Goal: Find specific page/section: Find specific page/section

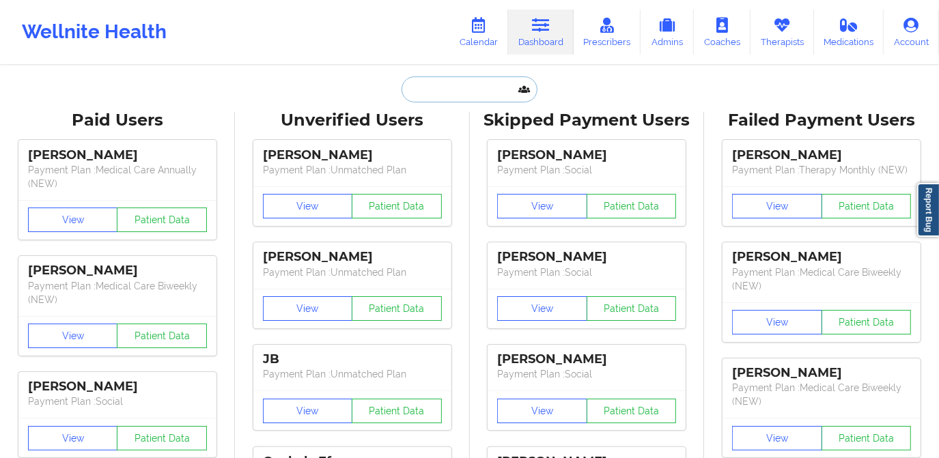
click at [490, 99] on input "text" at bounding box center [469, 89] width 135 height 26
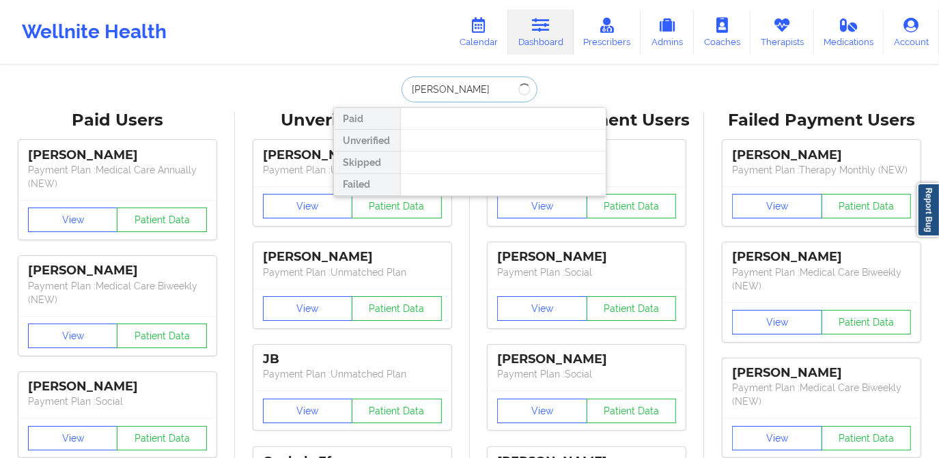
type input "[PERSON_NAME]"
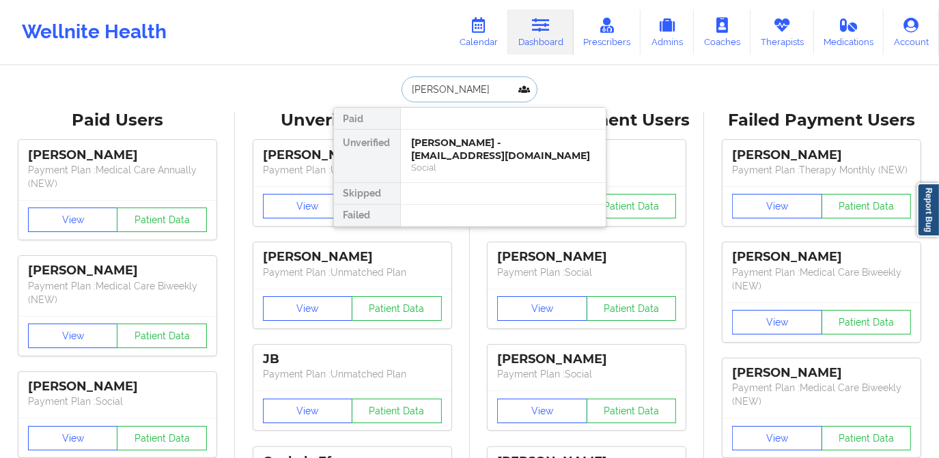
click at [461, 147] on div "[PERSON_NAME] - [EMAIL_ADDRESS][DOMAIN_NAME]" at bounding box center [503, 149] width 183 height 25
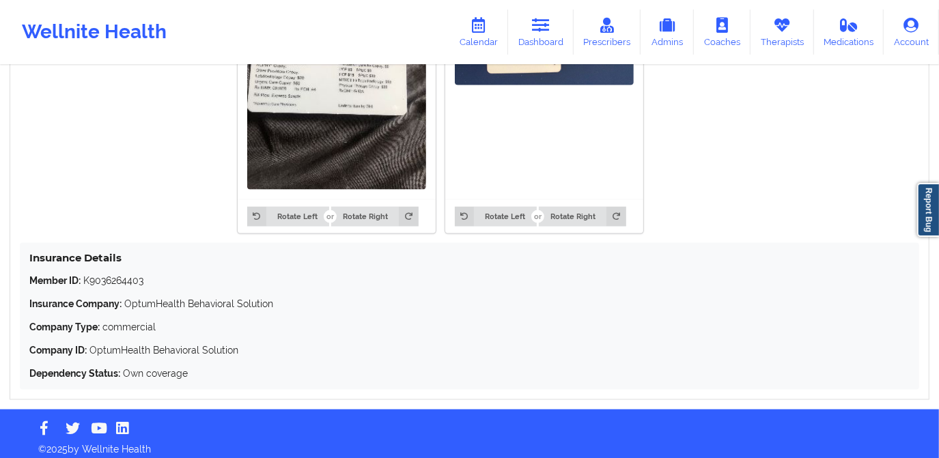
scroll to position [1179, 0]
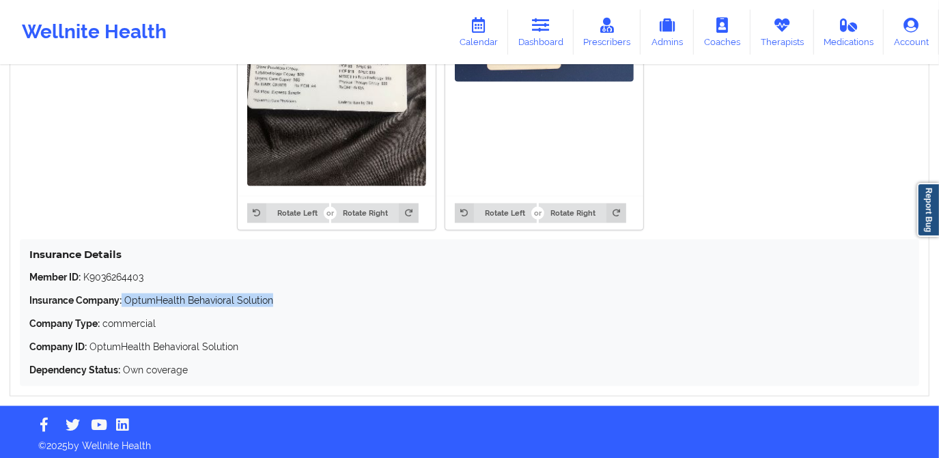
drag, startPoint x: 122, startPoint y: 298, endPoint x: 341, endPoint y: 307, distance: 220.1
click at [341, 307] on p "Insurance Company: OptumHealth Behavioral Solution" at bounding box center [469, 301] width 880 height 14
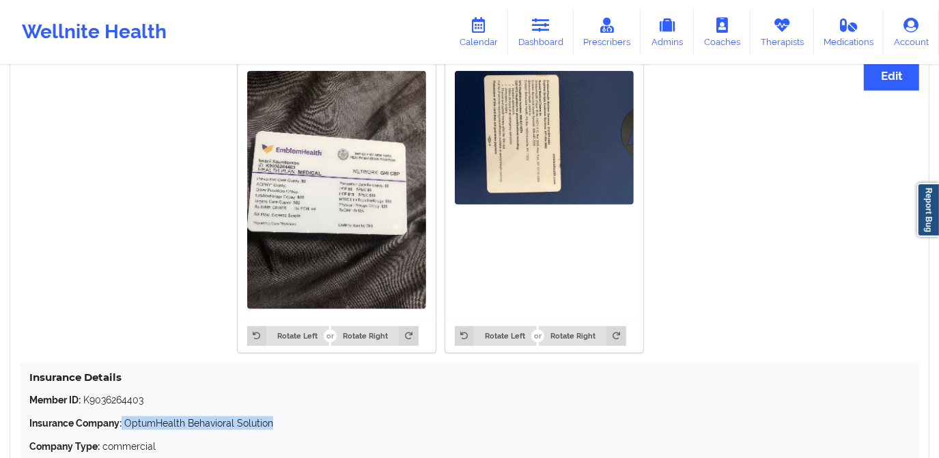
scroll to position [1061, 0]
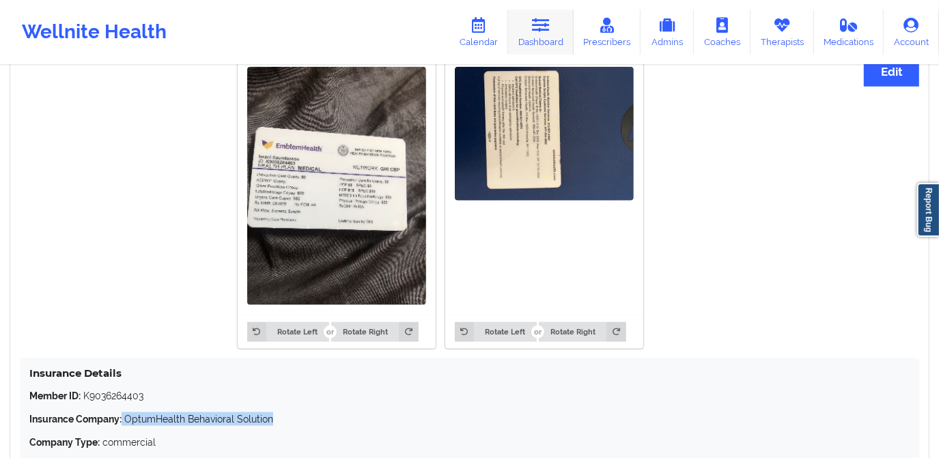
click at [528, 37] on link "Dashboard" at bounding box center [541, 32] width 66 height 45
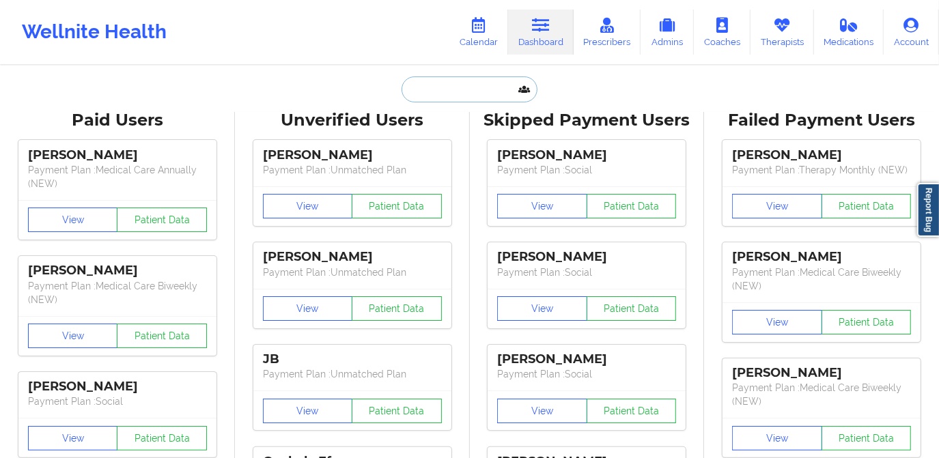
click at [448, 89] on input "text" at bounding box center [469, 89] width 135 height 26
paste input "[EMAIL_ADDRESS][DOMAIN_NAME]"
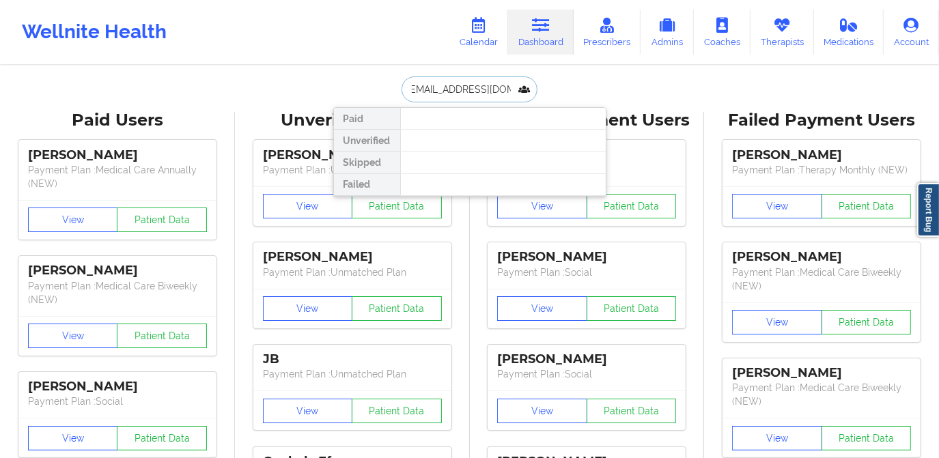
type input "[EMAIL_ADDRESS][DOMAIN_NAME]"
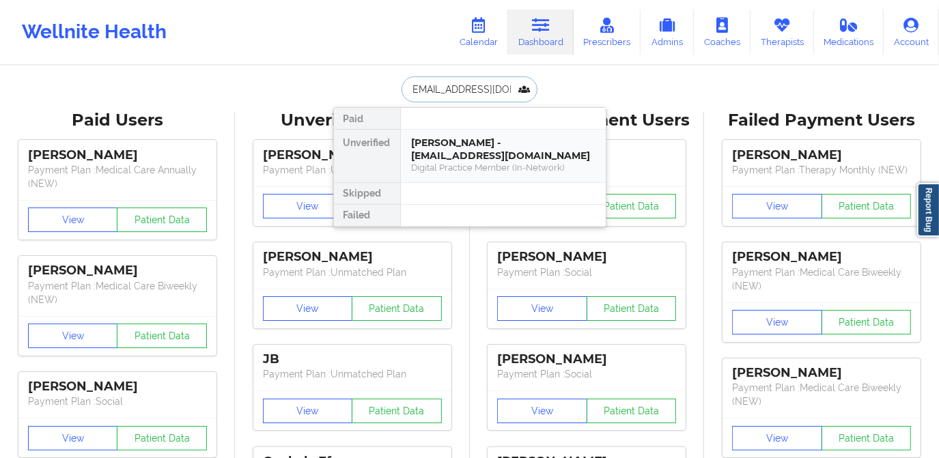
click at [481, 143] on div "[PERSON_NAME] - [EMAIL_ADDRESS][DOMAIN_NAME]" at bounding box center [503, 149] width 183 height 25
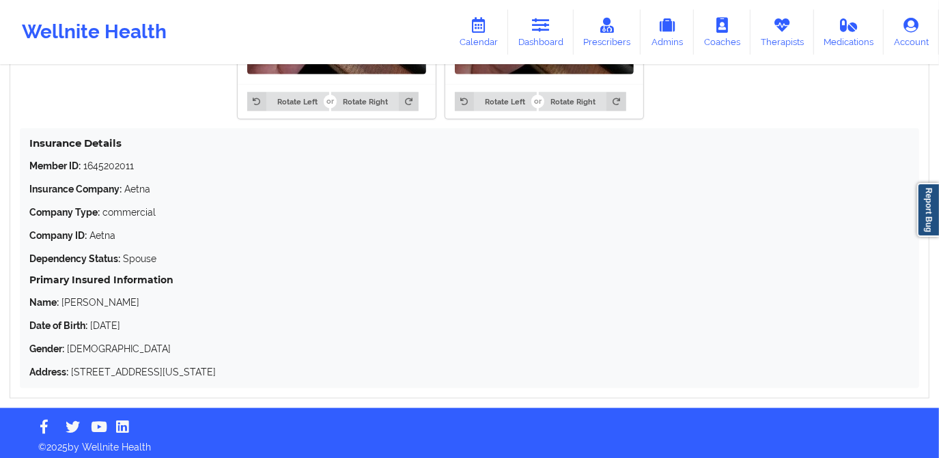
scroll to position [1093, 0]
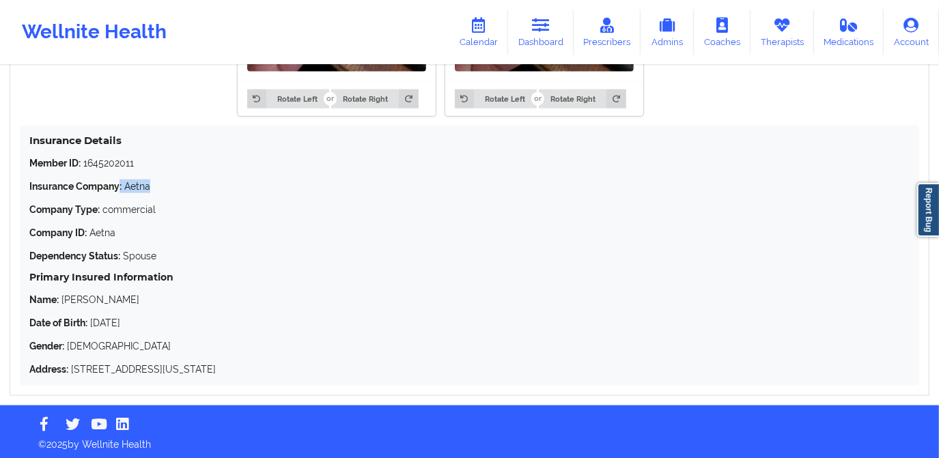
drag, startPoint x: 121, startPoint y: 182, endPoint x: 173, endPoint y: 184, distance: 52.7
click at [173, 184] on p "Insurance Company: Aetna" at bounding box center [469, 187] width 880 height 14
drag, startPoint x: 173, startPoint y: 184, endPoint x: 326, endPoint y: 206, distance: 154.5
click at [326, 206] on p "Company Type: commercial" at bounding box center [469, 210] width 880 height 14
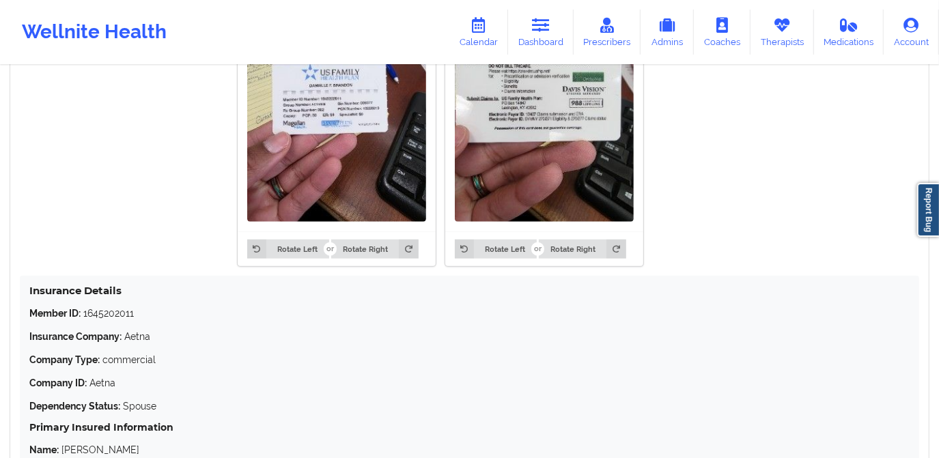
scroll to position [969, 0]
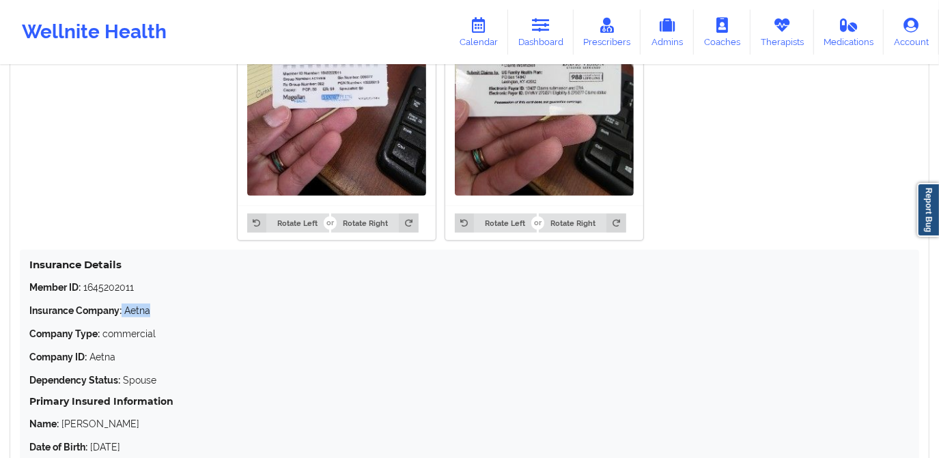
drag, startPoint x: 124, startPoint y: 307, endPoint x: 178, endPoint y: 313, distance: 54.3
click at [178, 313] on p "Insurance Company: Aetna" at bounding box center [469, 311] width 880 height 14
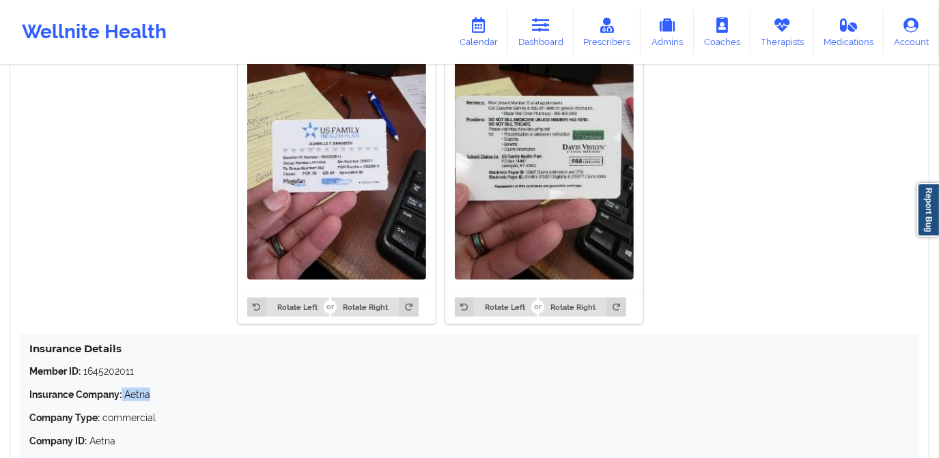
scroll to position [907, 0]
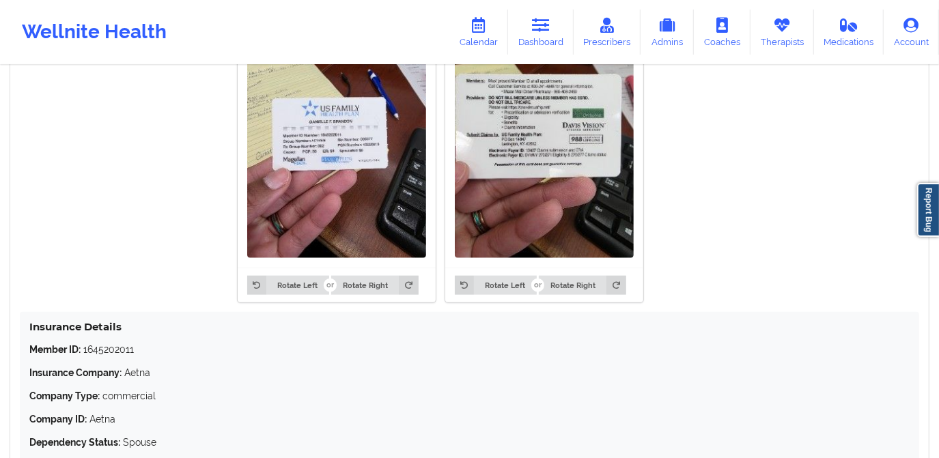
click at [223, 345] on p "Member ID: 1645202011" at bounding box center [469, 350] width 880 height 14
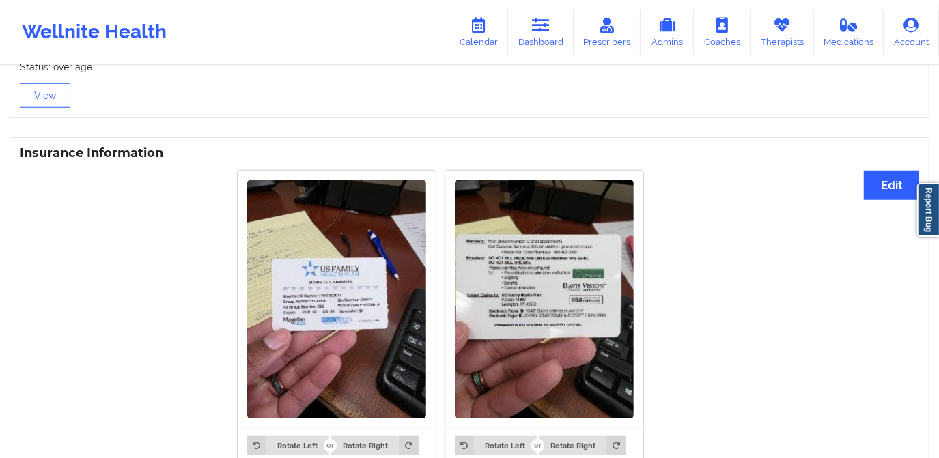
scroll to position [969, 0]
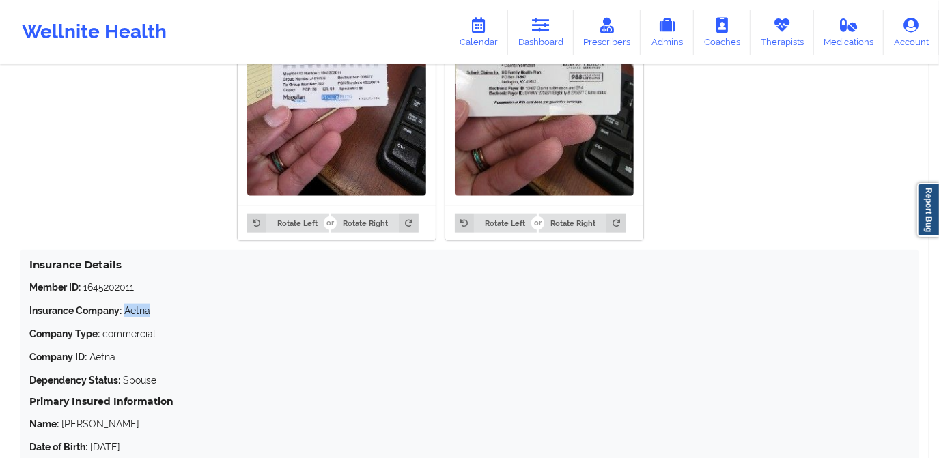
drag, startPoint x: 125, startPoint y: 307, endPoint x: 160, endPoint y: 309, distance: 35.6
click at [155, 309] on p "Insurance Company: Aetna" at bounding box center [469, 311] width 880 height 14
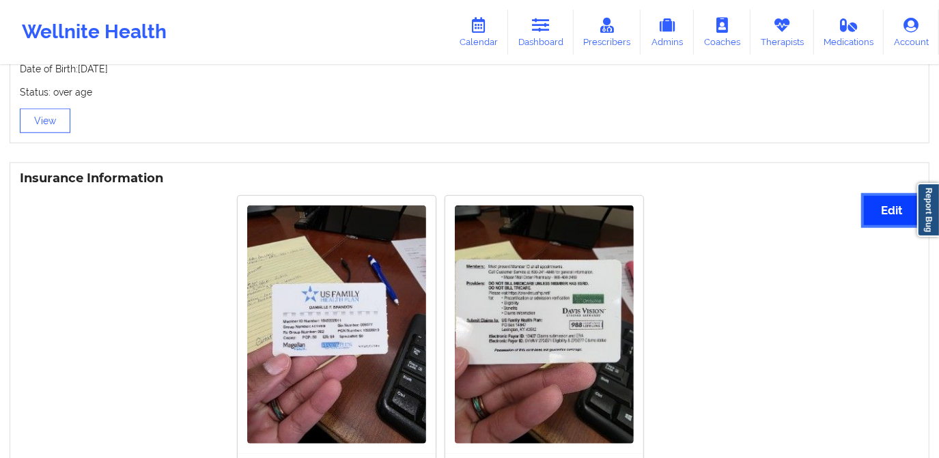
click at [879, 202] on button "Edit" at bounding box center [891, 210] width 55 height 29
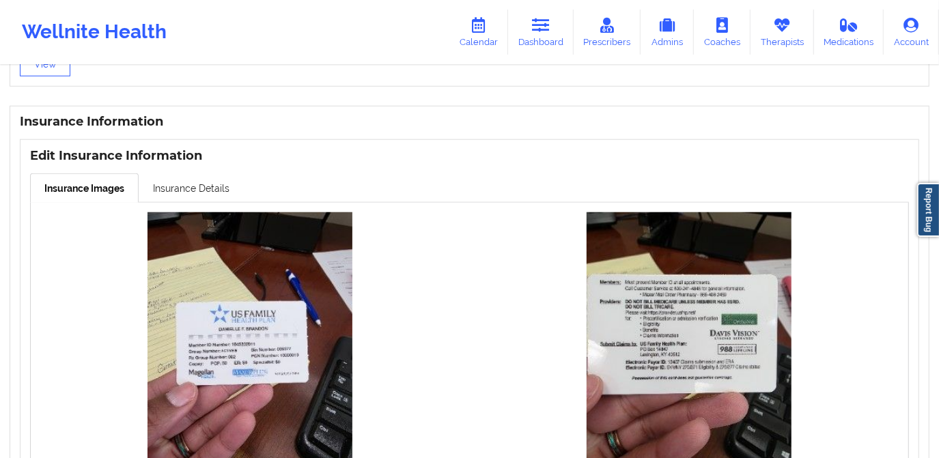
scroll to position [783, 0]
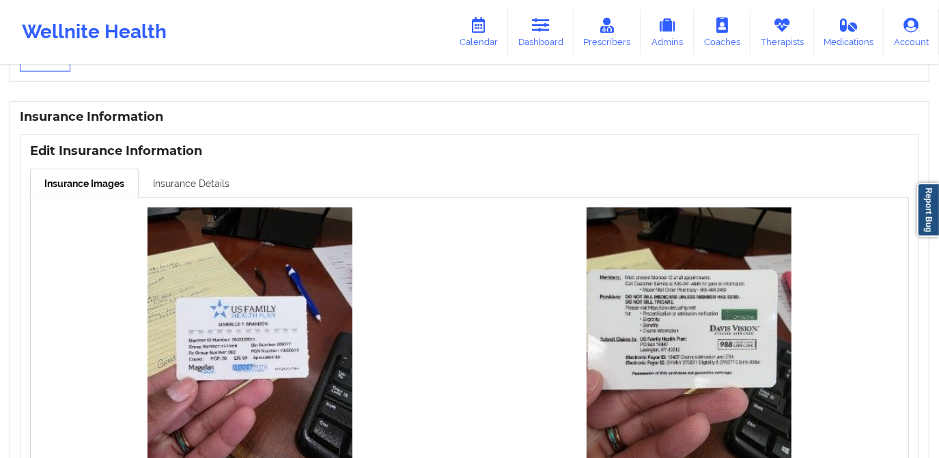
click at [186, 176] on link "Insurance Details" at bounding box center [191, 183] width 105 height 29
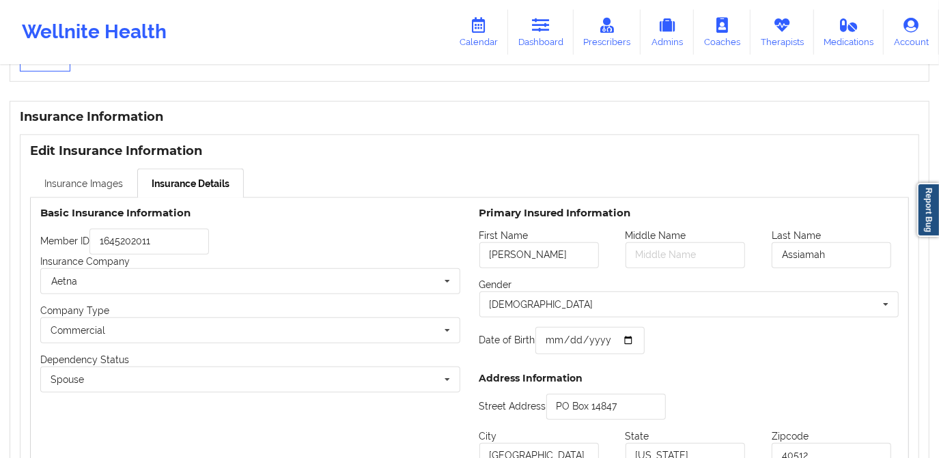
click at [96, 184] on link "Insurance Images" at bounding box center [83, 183] width 107 height 29
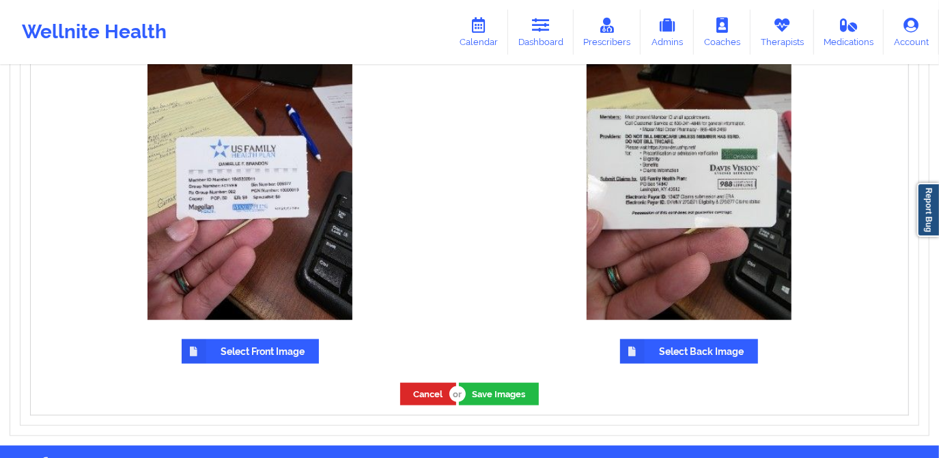
scroll to position [969, 0]
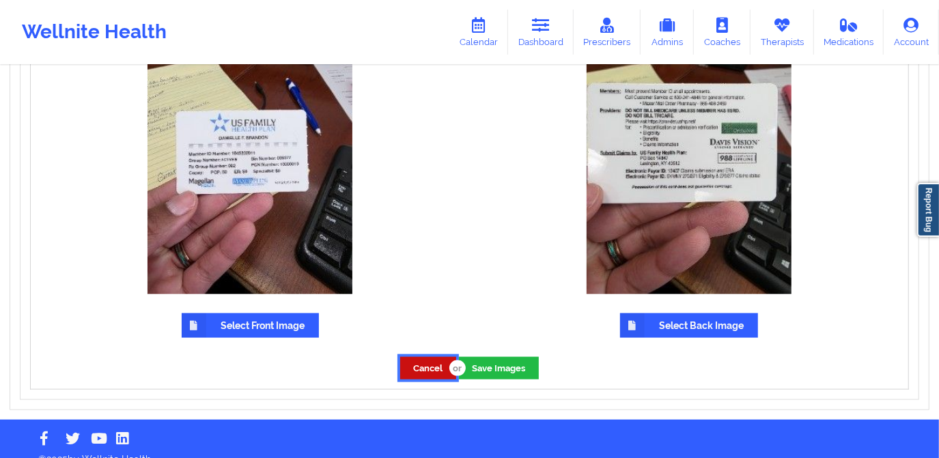
click at [422, 365] on button "Cancel" at bounding box center [428, 368] width 56 height 23
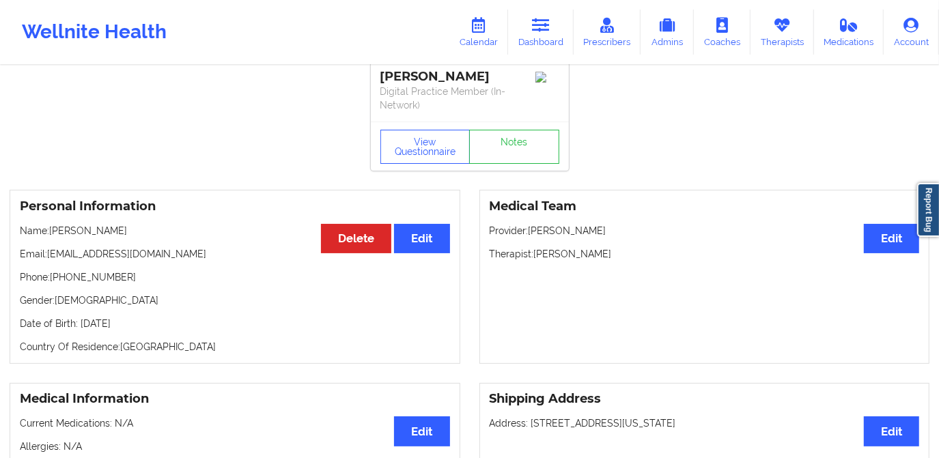
scroll to position [0, 0]
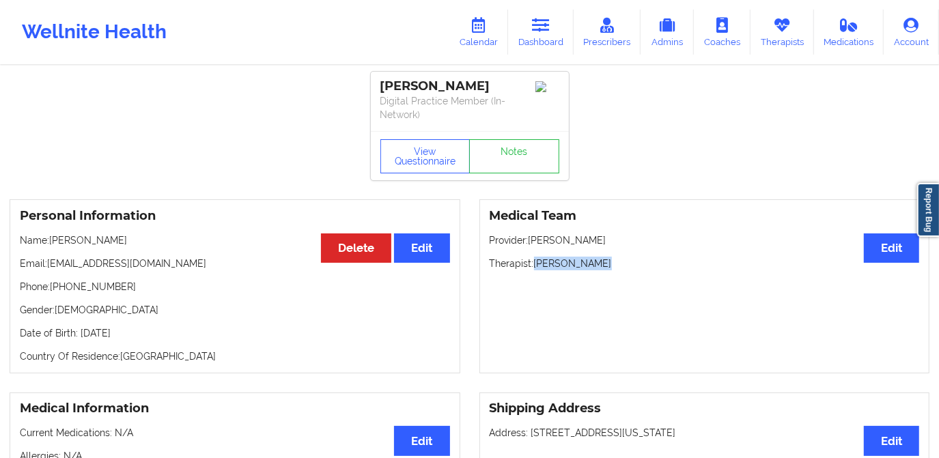
drag, startPoint x: 533, startPoint y: 263, endPoint x: 615, endPoint y: 270, distance: 82.3
click at [615, 270] on div "Medical Team Edit Provider: [PERSON_NAME] Therapist: [PERSON_NAME]" at bounding box center [704, 286] width 451 height 174
click at [531, 29] on link "Dashboard" at bounding box center [541, 32] width 66 height 45
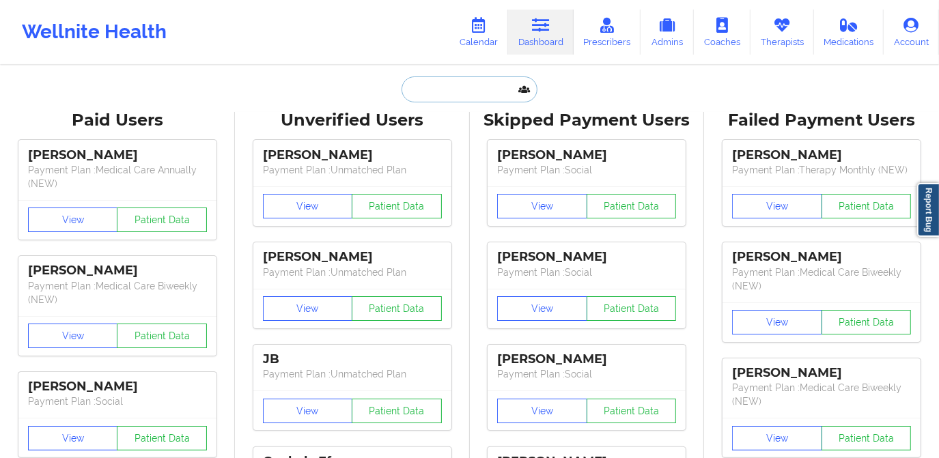
click at [486, 88] on input "text" at bounding box center [469, 89] width 135 height 26
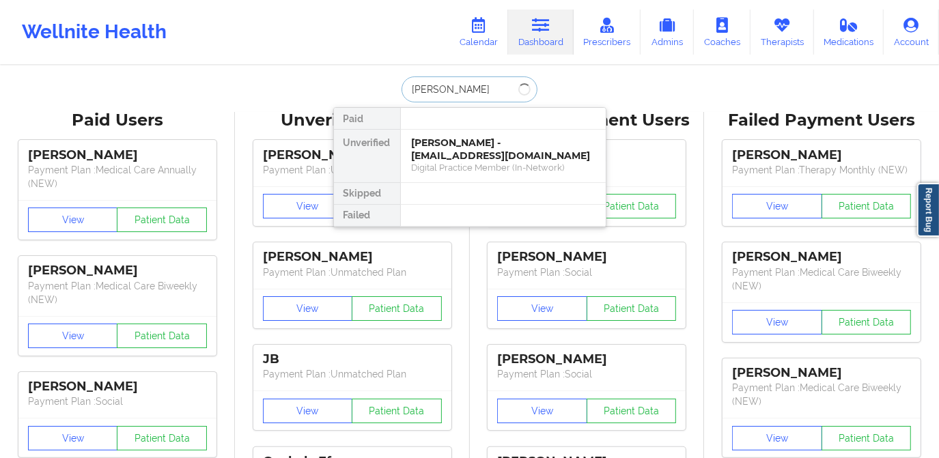
type input "[PERSON_NAME]"
click at [493, 139] on div "[PERSON_NAME] - [EMAIL_ADDRESS][DOMAIN_NAME]" at bounding box center [503, 149] width 183 height 25
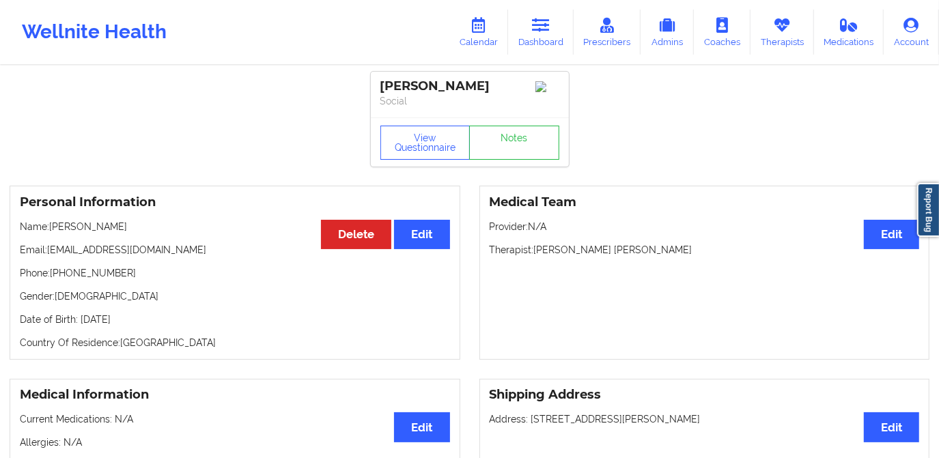
drag, startPoint x: 377, startPoint y: 85, endPoint x: 503, endPoint y: 89, distance: 126.4
click at [503, 89] on div "[PERSON_NAME] Social" at bounding box center [470, 95] width 198 height 46
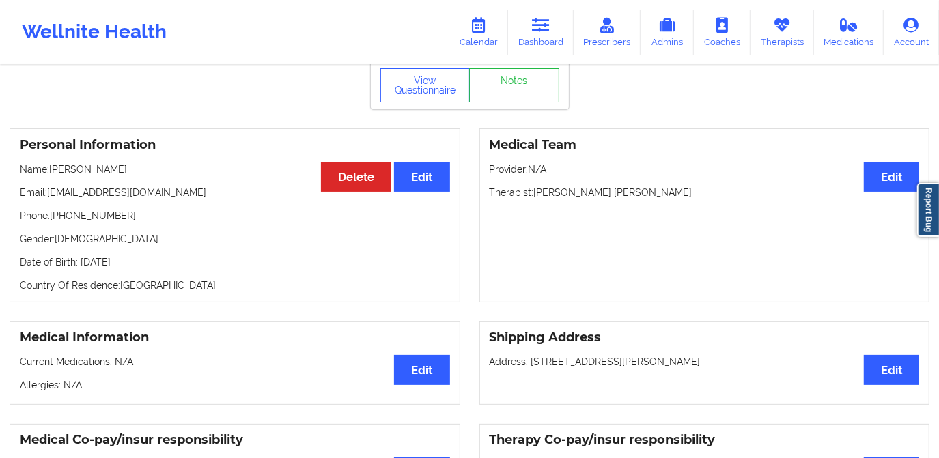
scroll to position [61, 0]
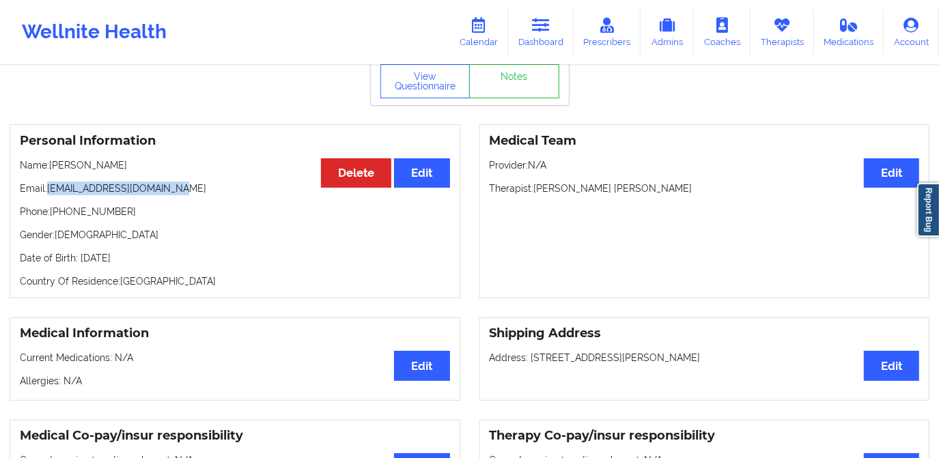
drag, startPoint x: 47, startPoint y: 192, endPoint x: 199, endPoint y: 191, distance: 152.3
click at [199, 191] on p "Email: [EMAIL_ADDRESS][DOMAIN_NAME]" at bounding box center [235, 189] width 430 height 14
copy p "[EMAIL_ADDRESS][DOMAIN_NAME]"
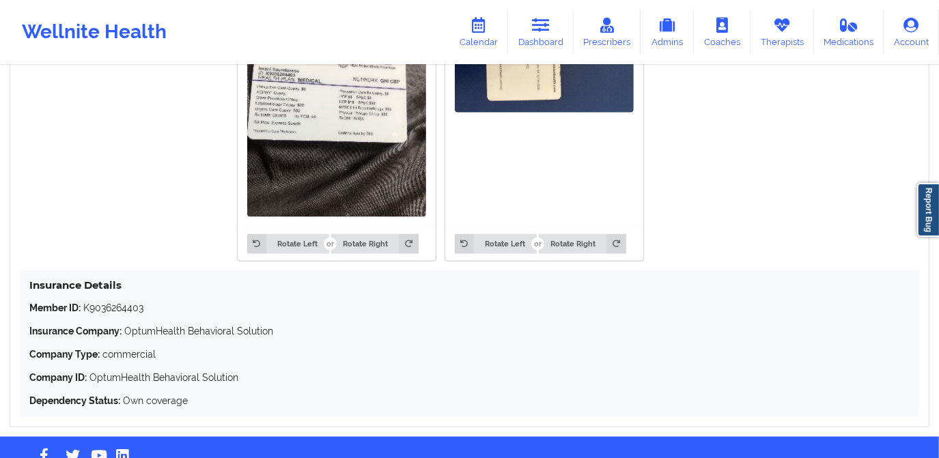
scroll to position [1179, 0]
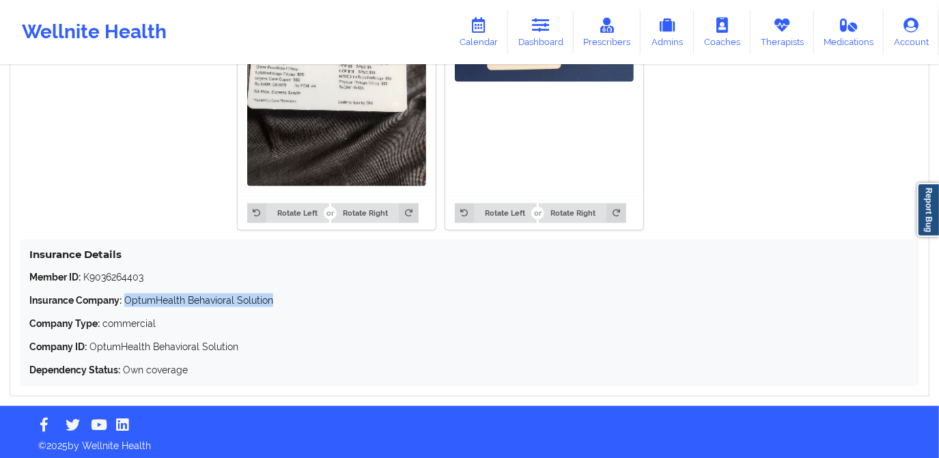
drag, startPoint x: 125, startPoint y: 302, endPoint x: 281, endPoint y: 305, distance: 155.7
click at [281, 305] on p "Insurance Company: OptumHealth Behavioral Solution" at bounding box center [469, 301] width 880 height 14
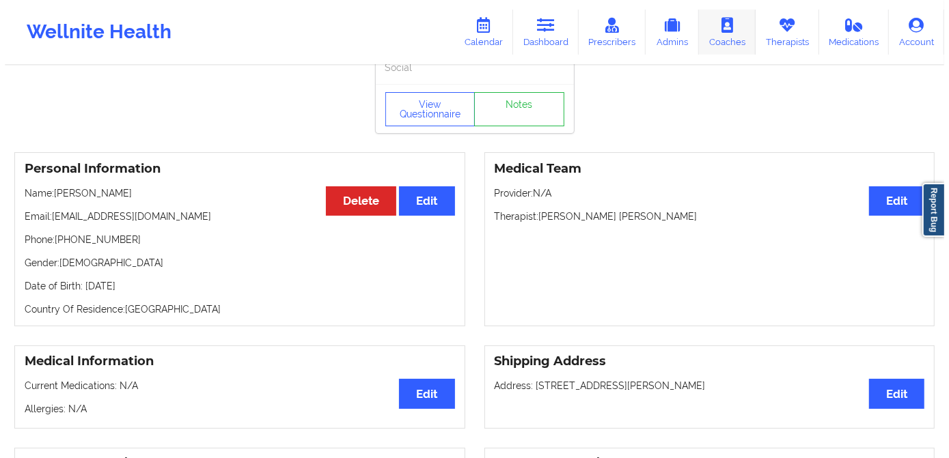
scroll to position [0, 0]
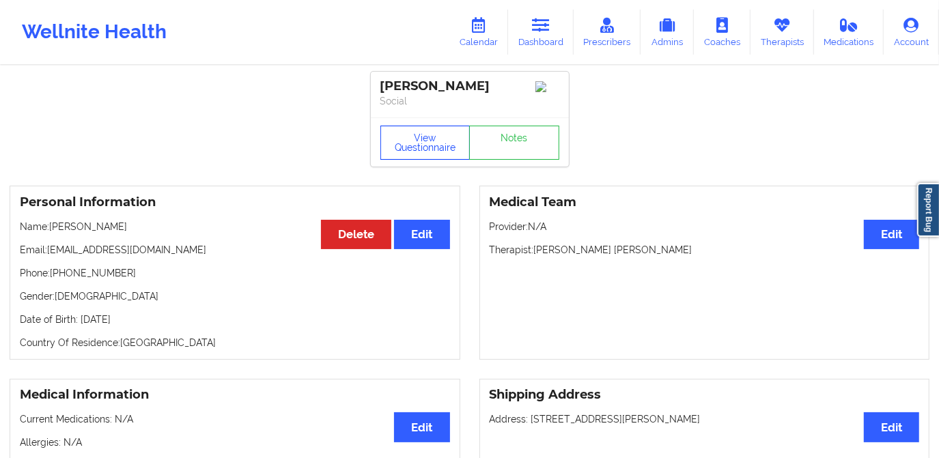
click at [426, 141] on button "View Questionnaire" at bounding box center [425, 143] width 90 height 34
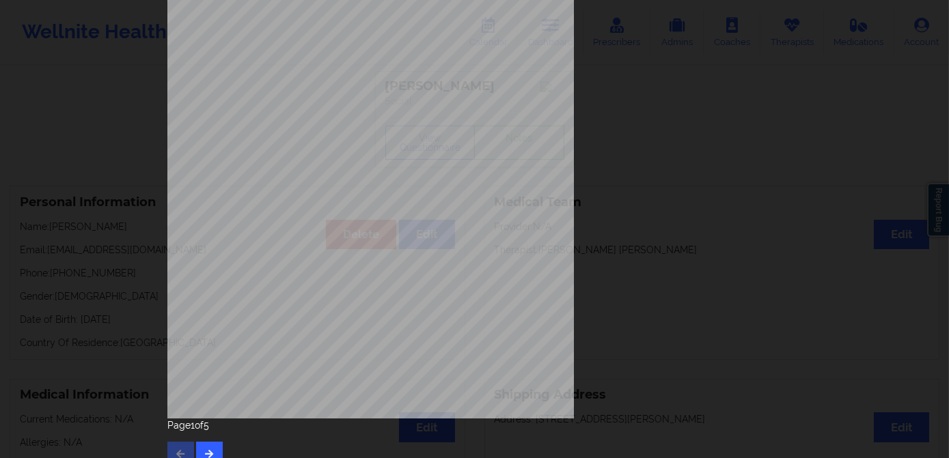
scroll to position [193, 0]
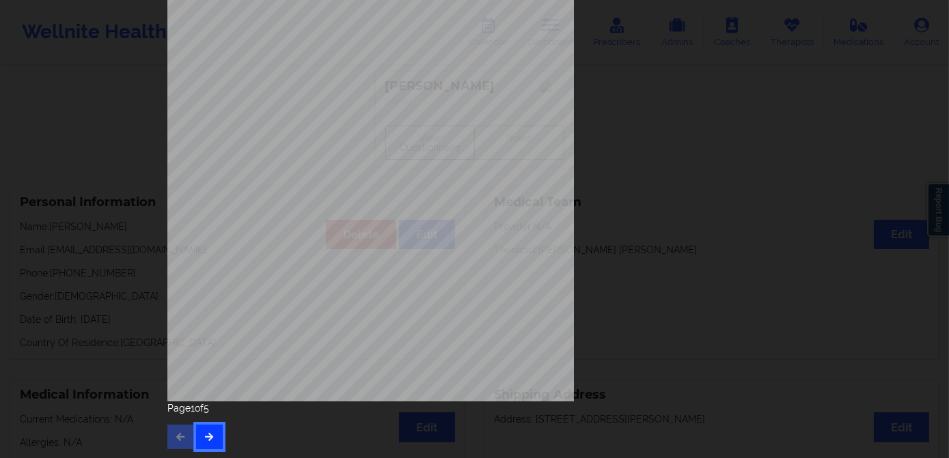
click at [202, 443] on button "button" at bounding box center [209, 437] width 27 height 25
click at [210, 431] on button "button" at bounding box center [209, 437] width 27 height 25
click at [206, 436] on icon "button" at bounding box center [210, 436] width 12 height 8
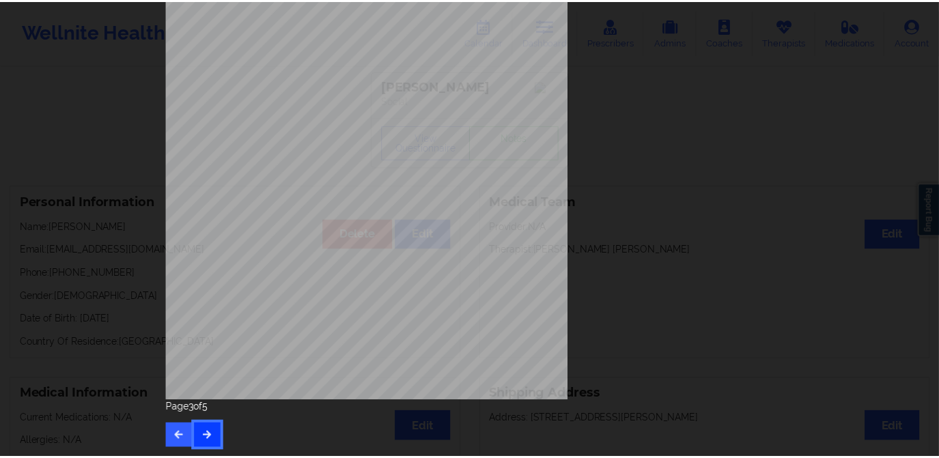
scroll to position [0, 0]
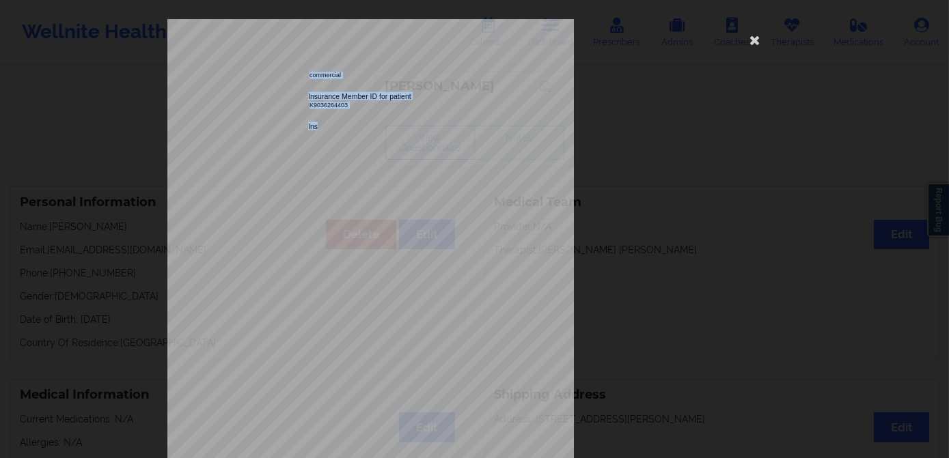
click at [227, 128] on div "commercial Insurance Member ID for patient K9036264403 Insurance company name d…" at bounding box center [474, 306] width 615 height 575
click at [356, 139] on div "commercial Insurance Member ID for patient K9036264403 Insurance company name d…" at bounding box center [474, 306] width 615 height 575
click at [754, 40] on icon at bounding box center [755, 40] width 22 height 22
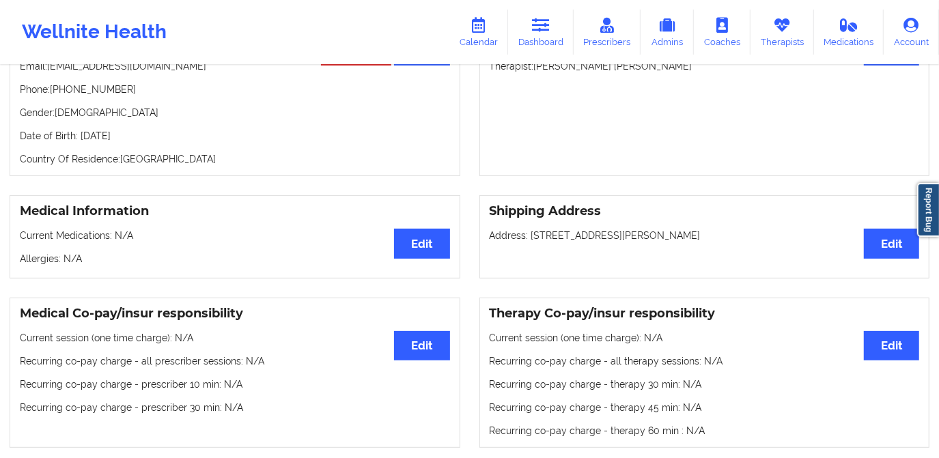
click at [723, 165] on div "Medical Team Edit Provider: N/A Therapist: [PERSON_NAME] [PERSON_NAME]" at bounding box center [704, 89] width 451 height 174
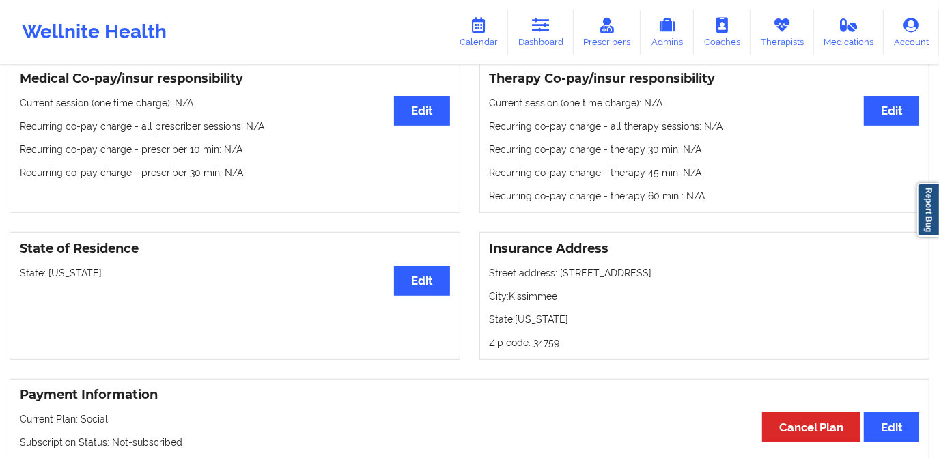
scroll to position [372, 0]
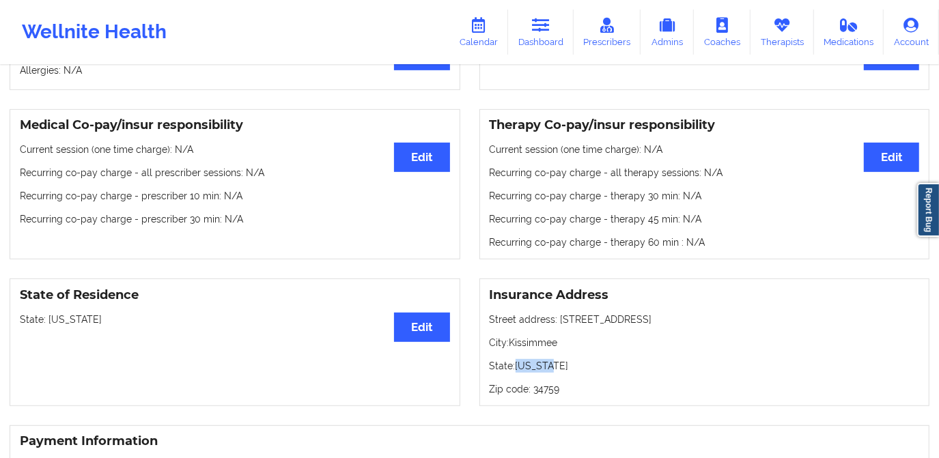
drag, startPoint x: 515, startPoint y: 369, endPoint x: 555, endPoint y: 369, distance: 40.3
click at [555, 369] on p "State: [US_STATE]" at bounding box center [705, 366] width 430 height 14
drag, startPoint x: 555, startPoint y: 369, endPoint x: 587, endPoint y: 367, distance: 31.4
click at [587, 367] on p "State: [US_STATE]" at bounding box center [705, 366] width 430 height 14
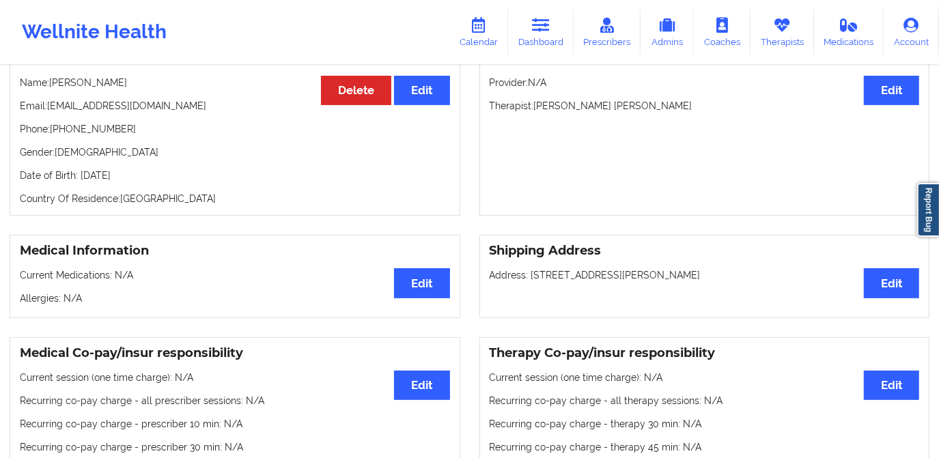
scroll to position [0, 0]
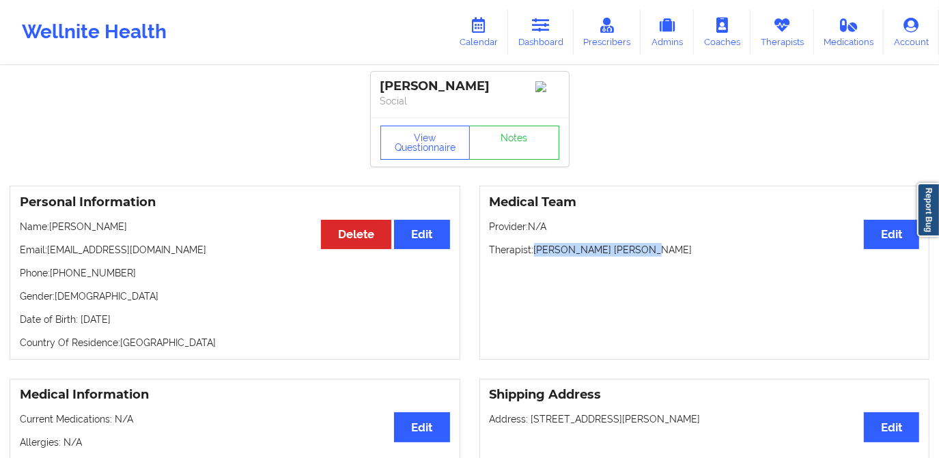
drag, startPoint x: 542, startPoint y: 253, endPoint x: 656, endPoint y: 253, distance: 113.4
click at [656, 254] on p "Therapist: [PERSON_NAME] [PERSON_NAME]" at bounding box center [705, 250] width 430 height 14
copy p "[PERSON_NAME] [PERSON_NAME]"
click at [542, 42] on link "Dashboard" at bounding box center [541, 32] width 66 height 45
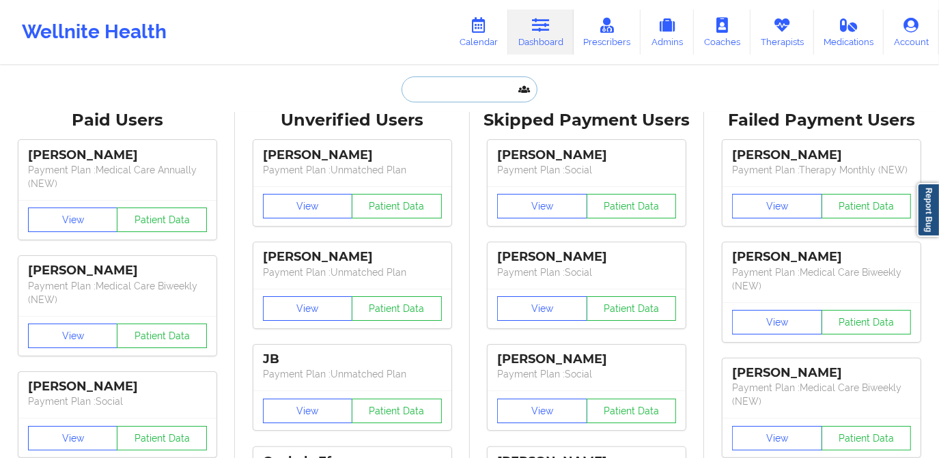
click at [477, 85] on input "text" at bounding box center [469, 89] width 135 height 26
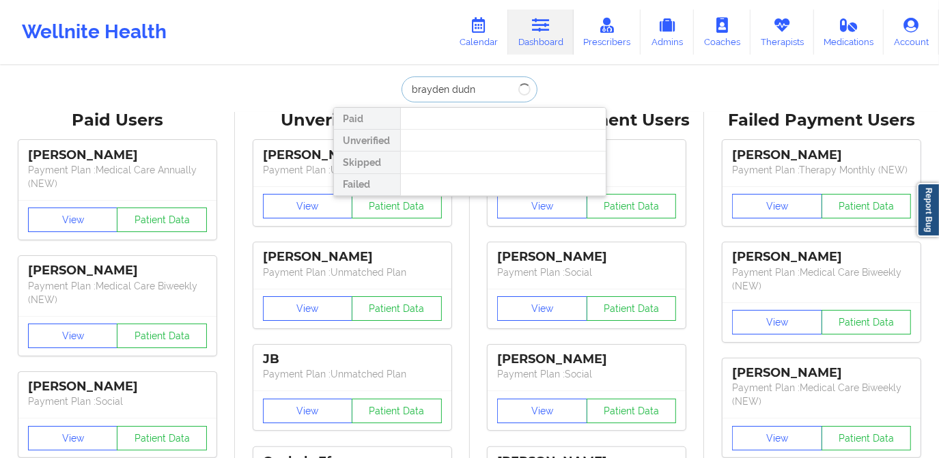
type input "brayden dud"
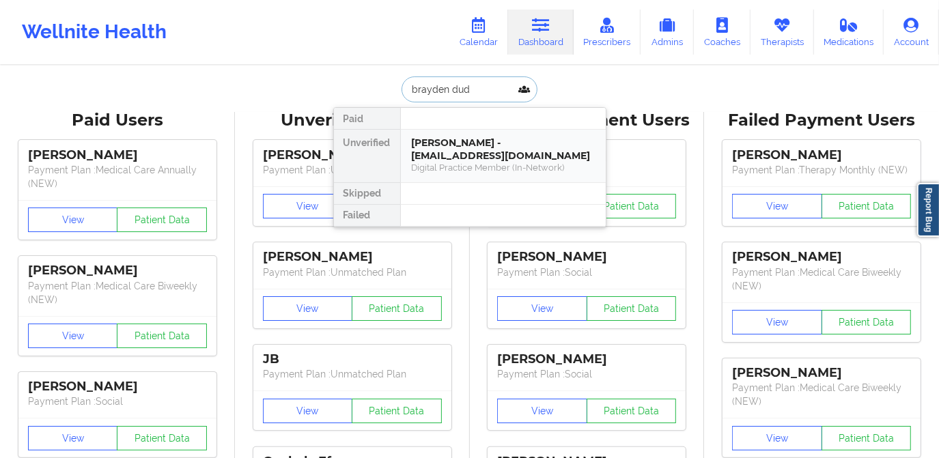
click at [476, 167] on div "Digital Practice Member (In-Network)" at bounding box center [503, 168] width 183 height 12
